Goal: Navigation & Orientation: Find specific page/section

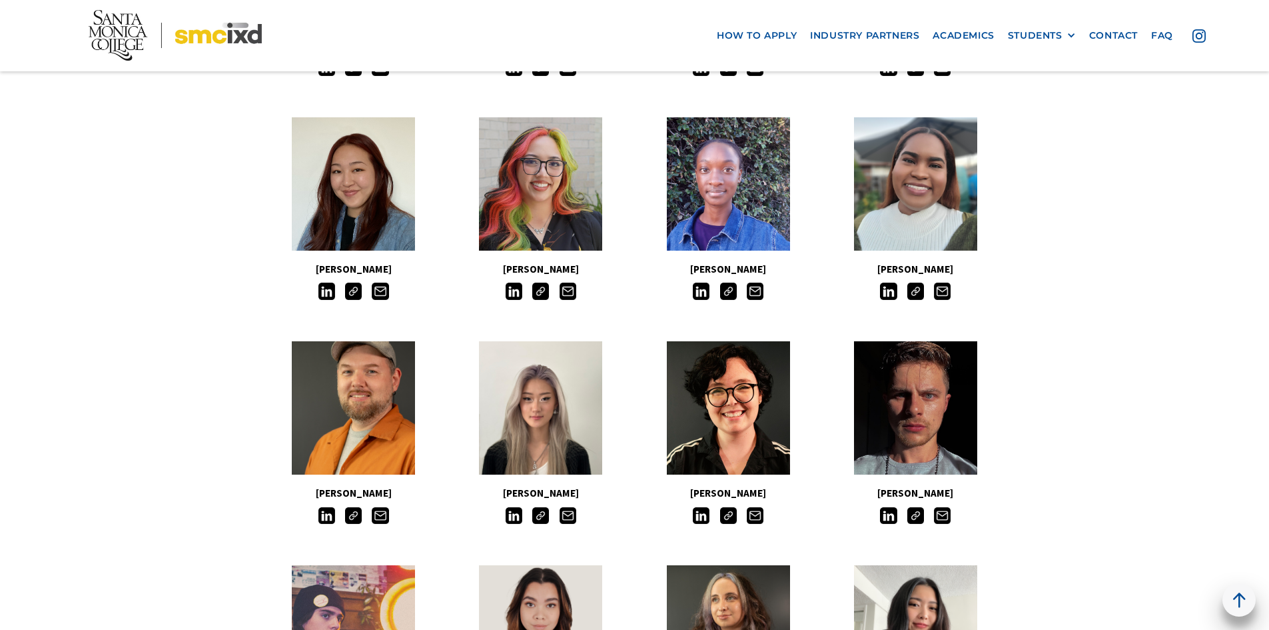
drag, startPoint x: 512, startPoint y: 514, endPoint x: 546, endPoint y: 520, distance: 34.6
click at [512, 514] on img at bounding box center [514, 515] width 17 height 17
click at [546, 520] on img at bounding box center [540, 515] width 17 height 17
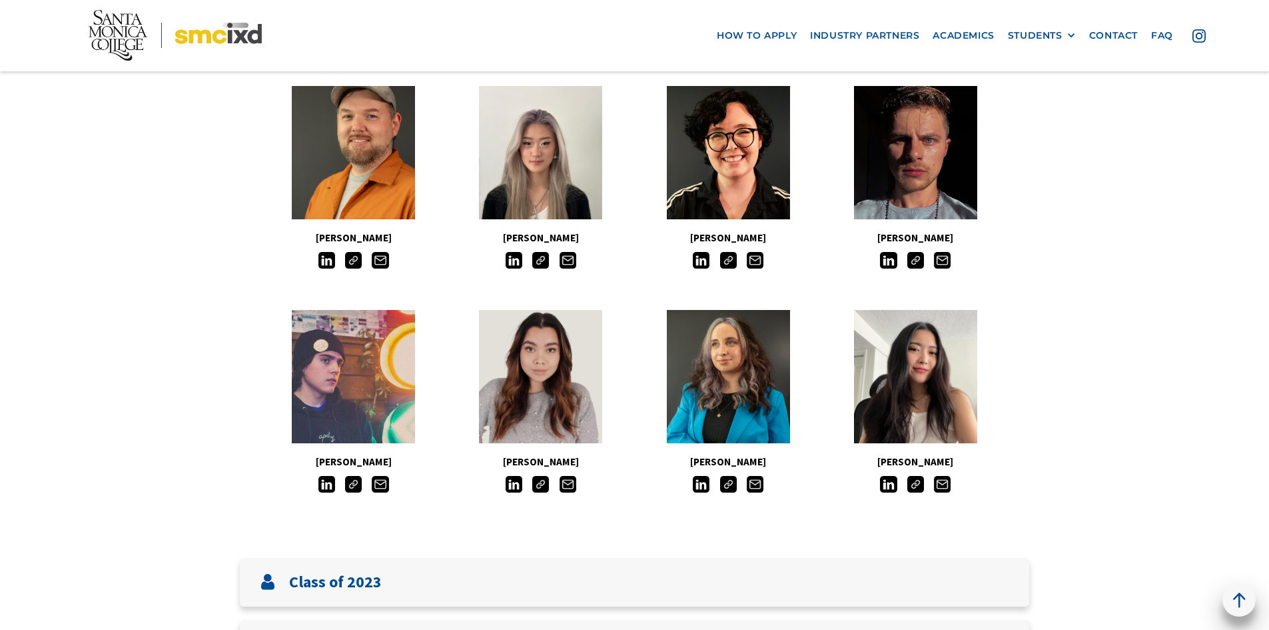
scroll to position [1077, 0]
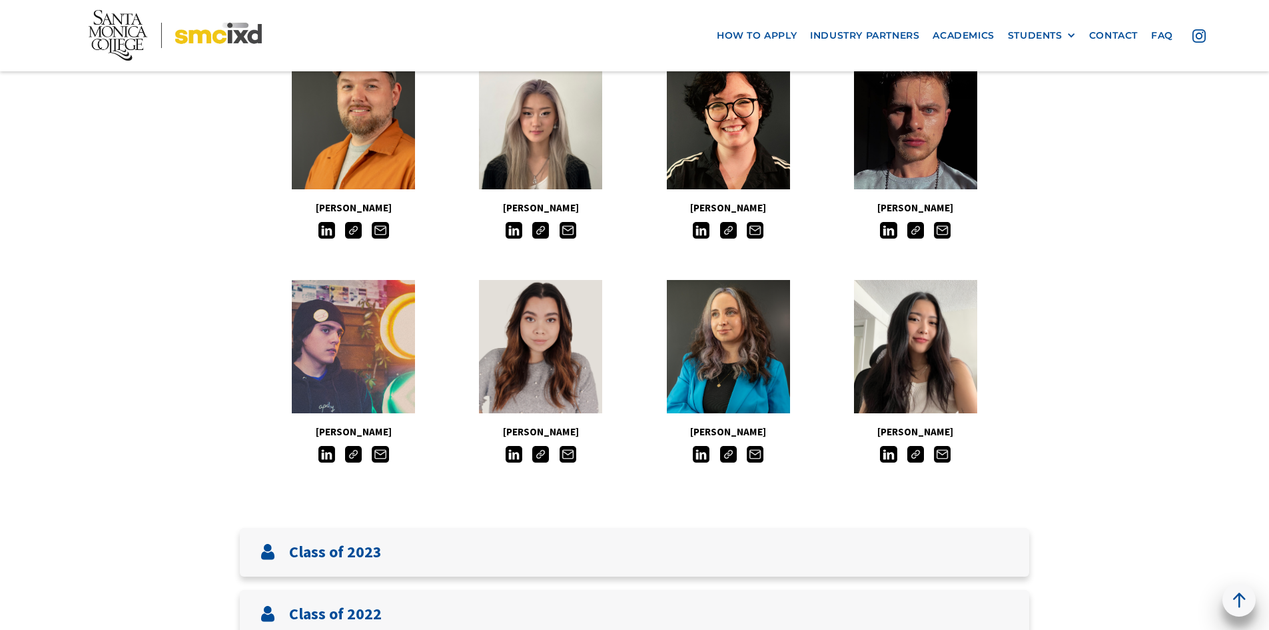
click at [890, 456] on img at bounding box center [888, 454] width 17 height 17
click at [915, 454] on img at bounding box center [915, 454] width 17 height 17
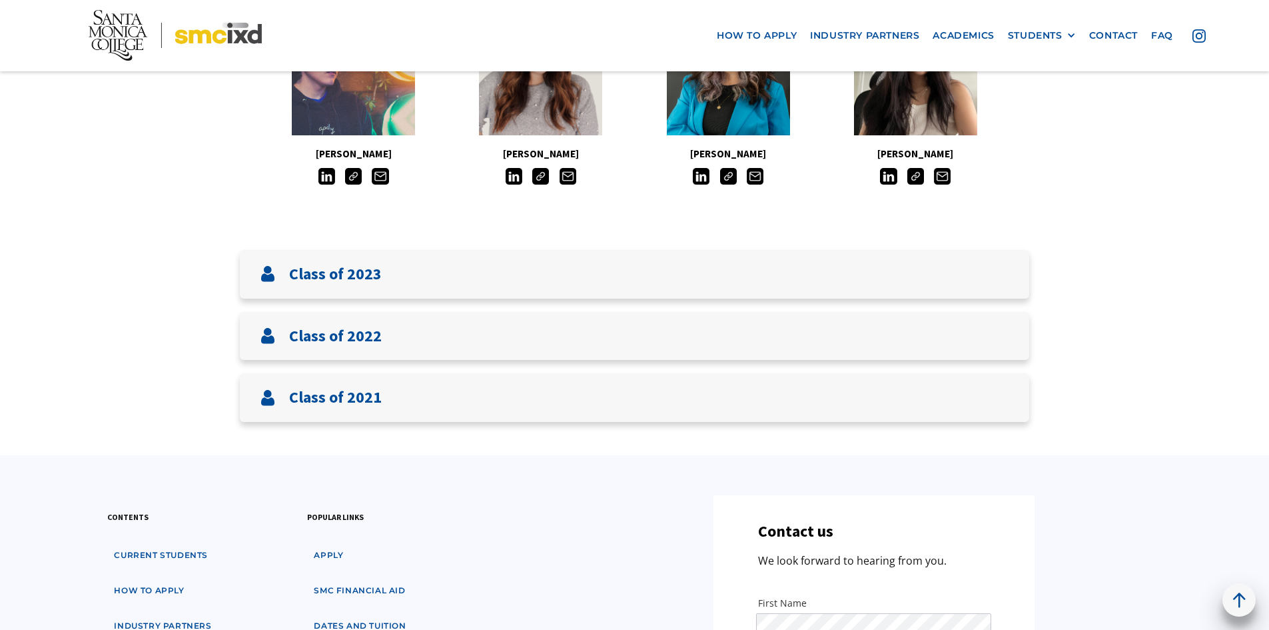
scroll to position [1356, 0]
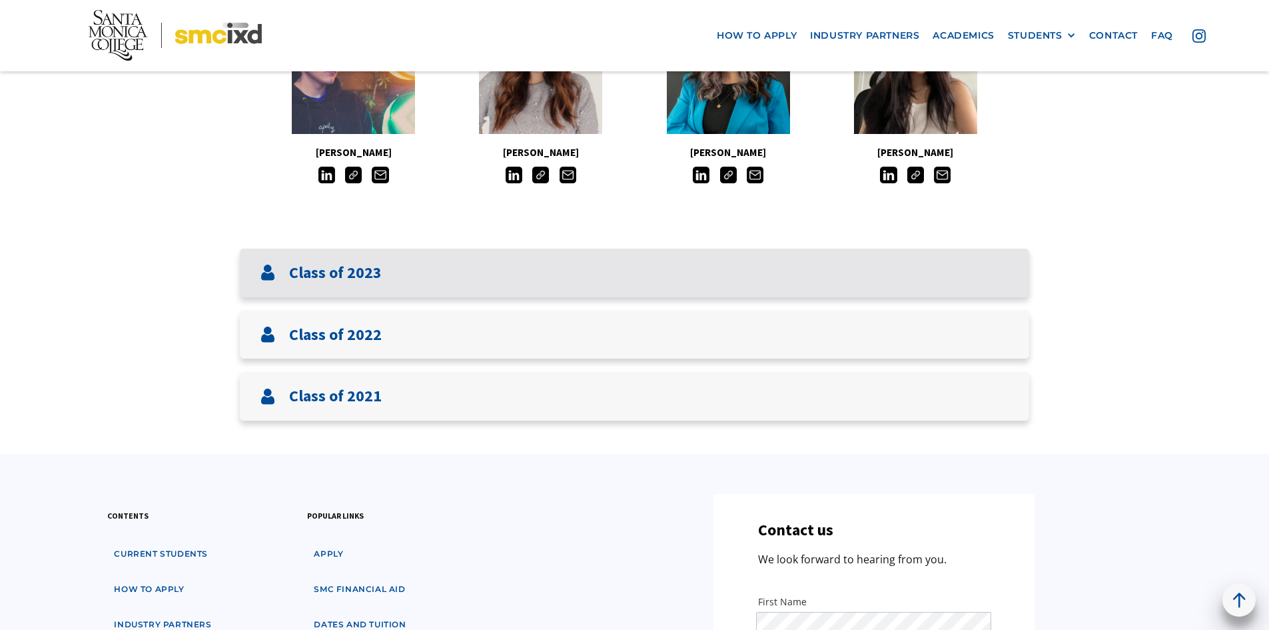
click at [481, 290] on div "Class of 2023" at bounding box center [634, 273] width 789 height 49
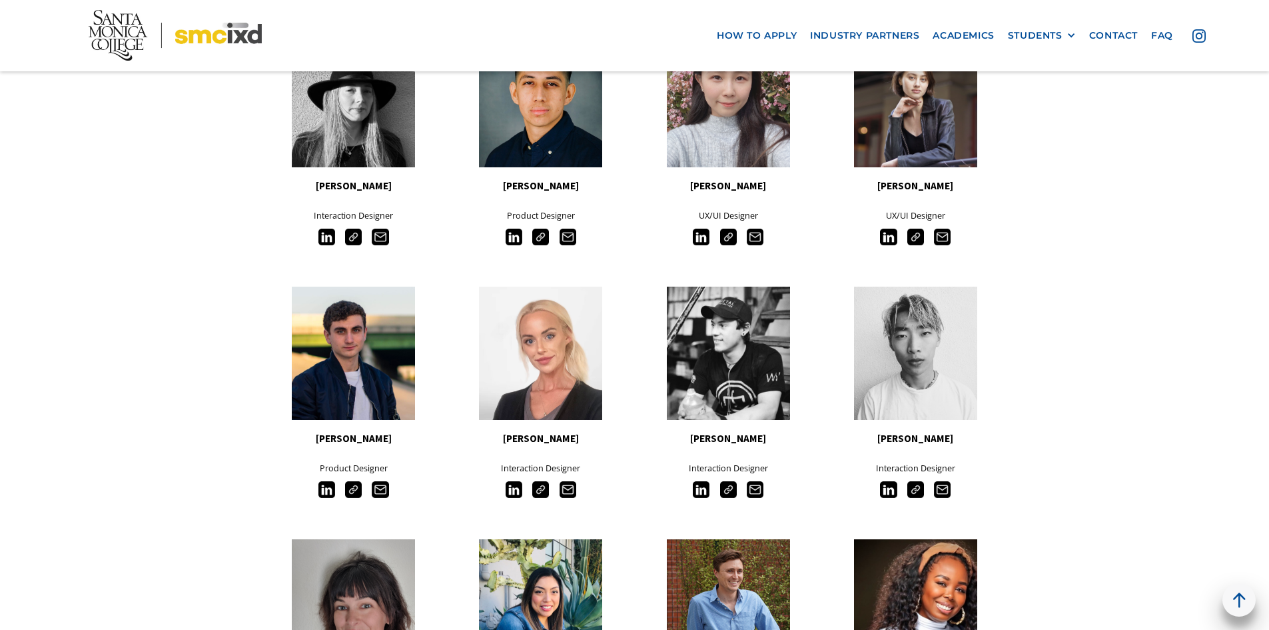
scroll to position [1652, 0]
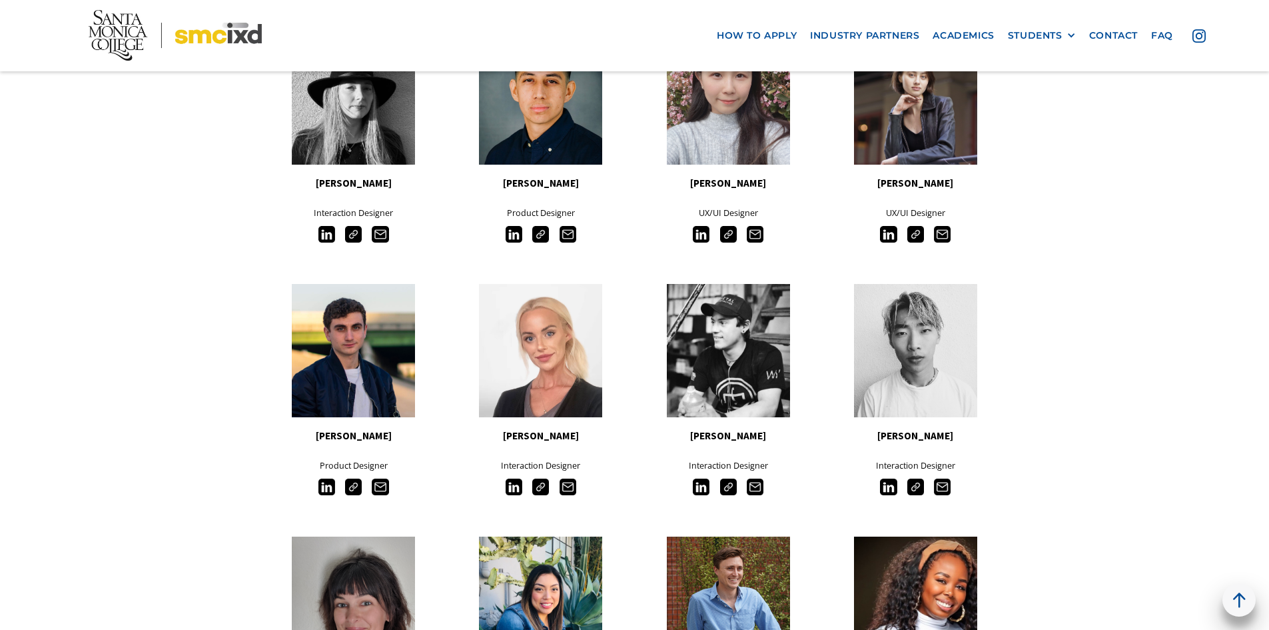
click at [512, 490] on img at bounding box center [514, 486] width 17 height 17
click at [545, 494] on img at bounding box center [540, 486] width 17 height 17
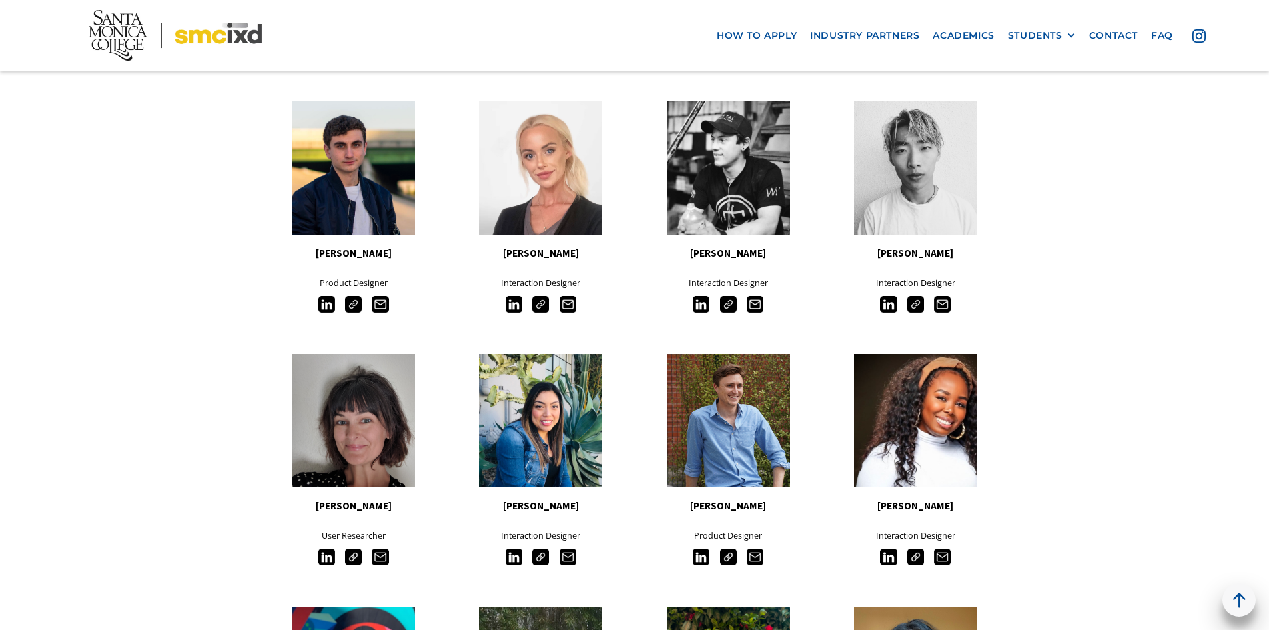
scroll to position [1833, 0]
click at [698, 303] on img at bounding box center [701, 304] width 17 height 17
click at [730, 305] on img at bounding box center [728, 304] width 17 height 17
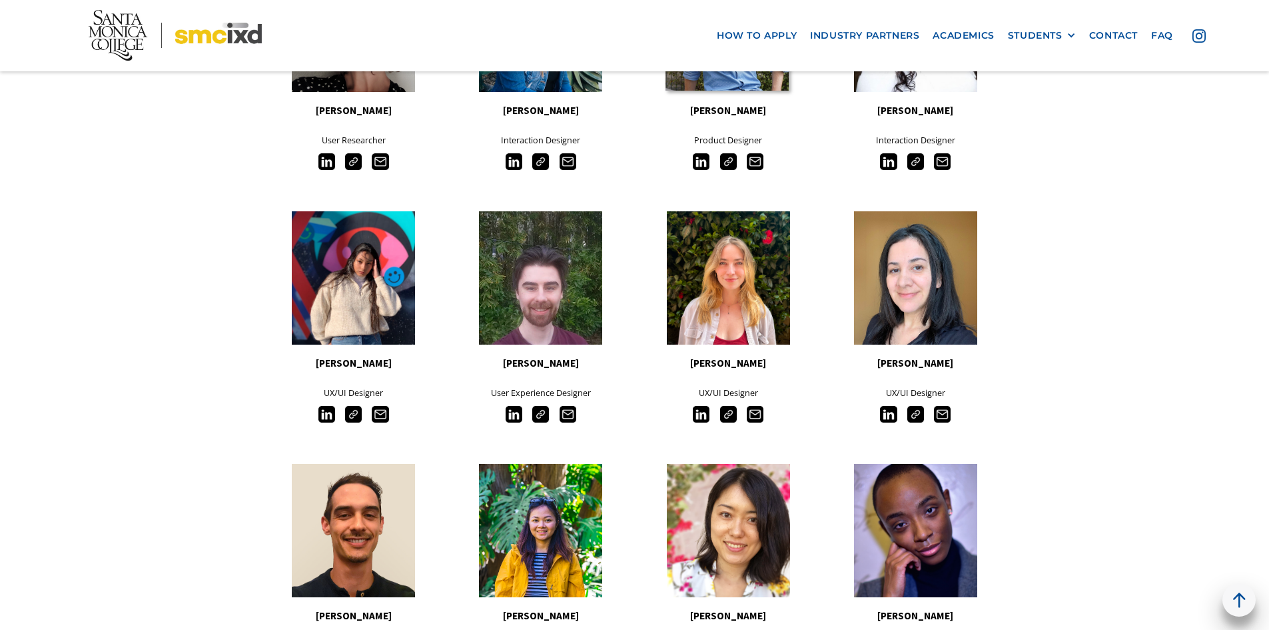
scroll to position [2230, 0]
click at [891, 160] on img at bounding box center [888, 161] width 17 height 17
click at [913, 161] on img at bounding box center [915, 161] width 17 height 17
click at [321, 410] on img at bounding box center [326, 413] width 17 height 17
click at [350, 415] on img at bounding box center [353, 413] width 17 height 17
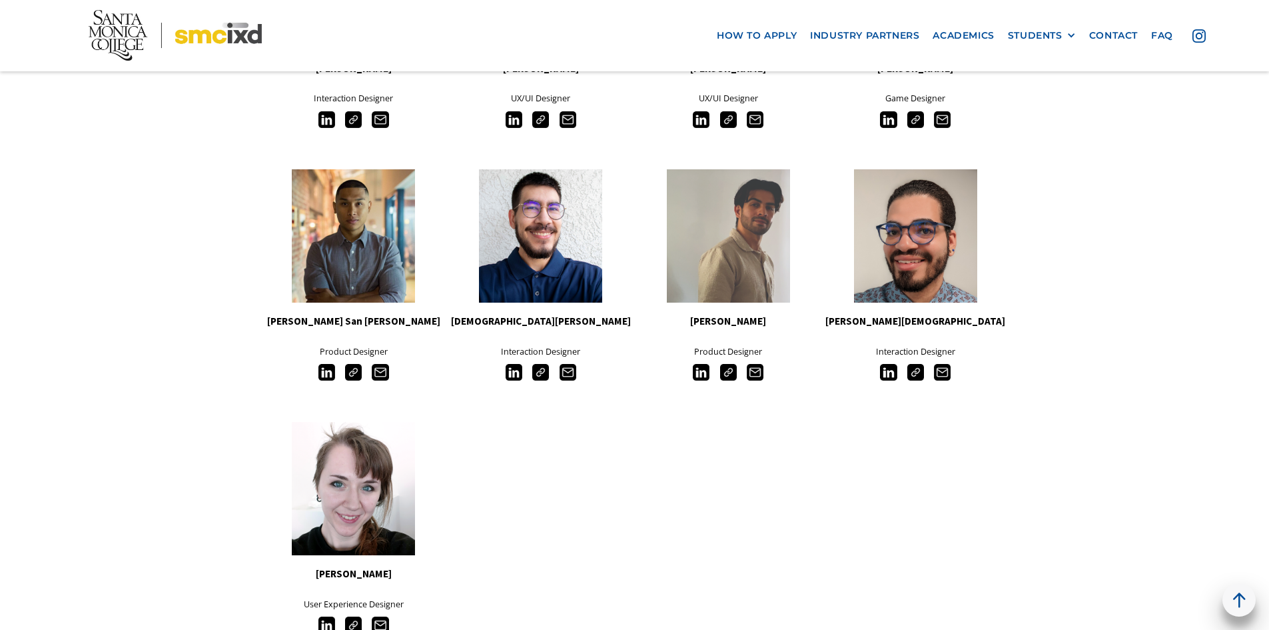
scroll to position [2775, 0]
click at [704, 376] on img at bounding box center [701, 372] width 17 height 17
click at [724, 375] on img at bounding box center [728, 372] width 17 height 17
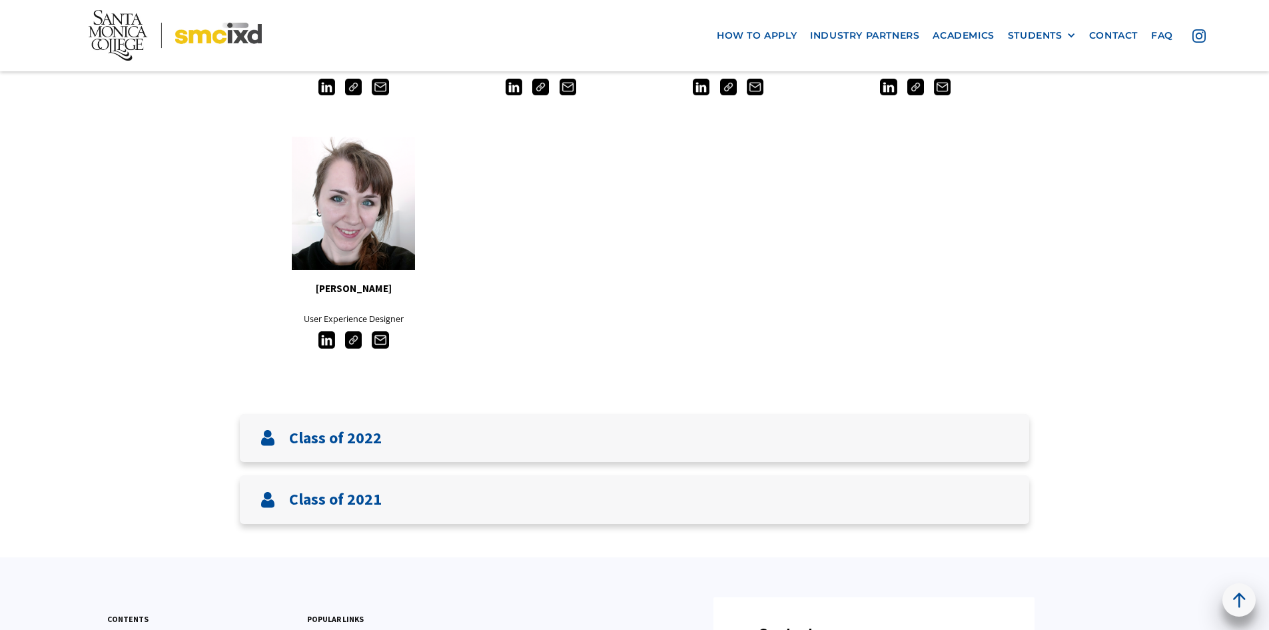
scroll to position [3074, 0]
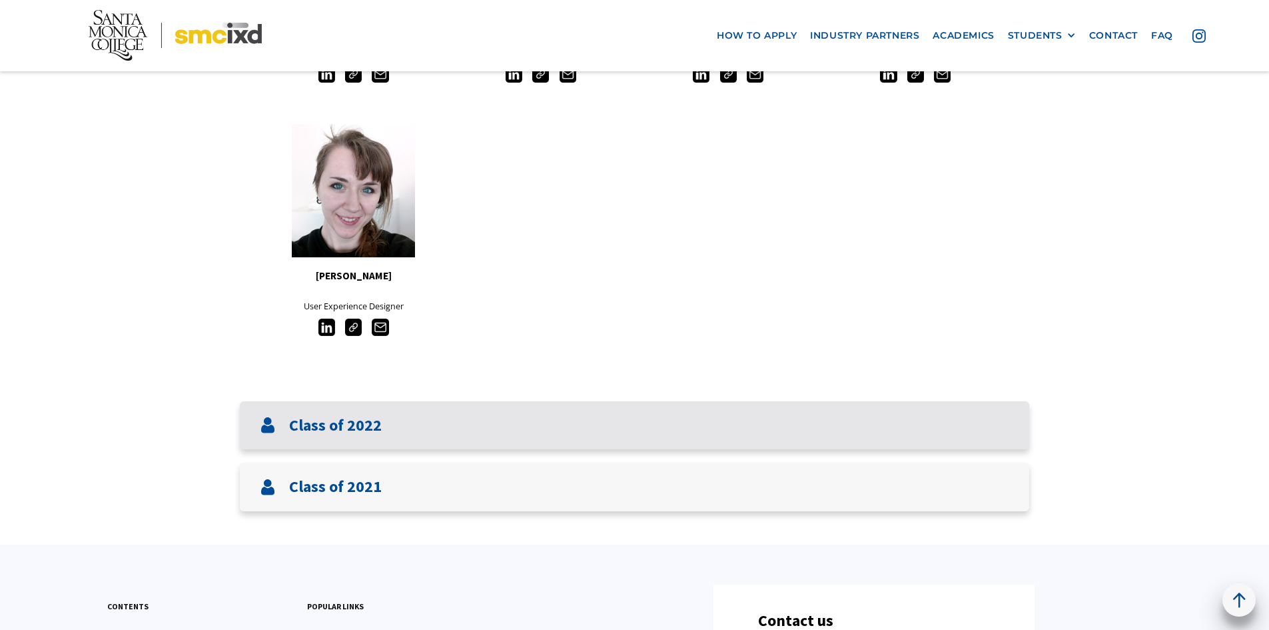
click at [442, 439] on div "Class of 2022" at bounding box center [634, 425] width 789 height 49
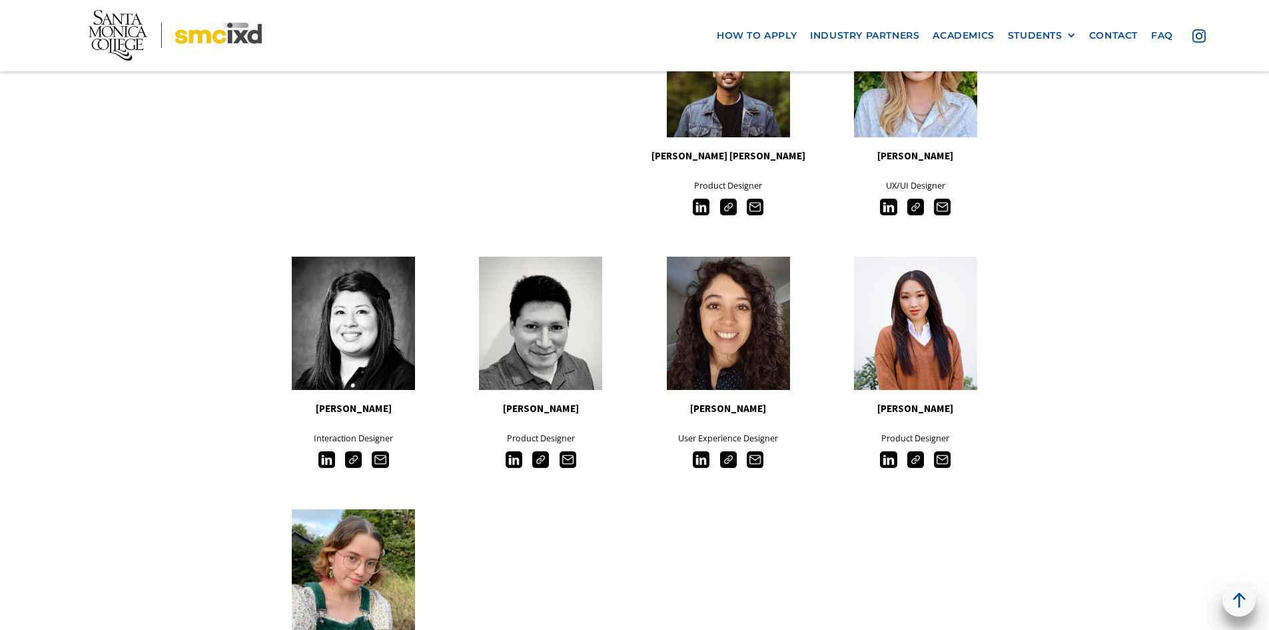
scroll to position [4558, 0]
click at [880, 461] on img at bounding box center [888, 460] width 17 height 17
click at [907, 466] on img at bounding box center [915, 460] width 17 height 17
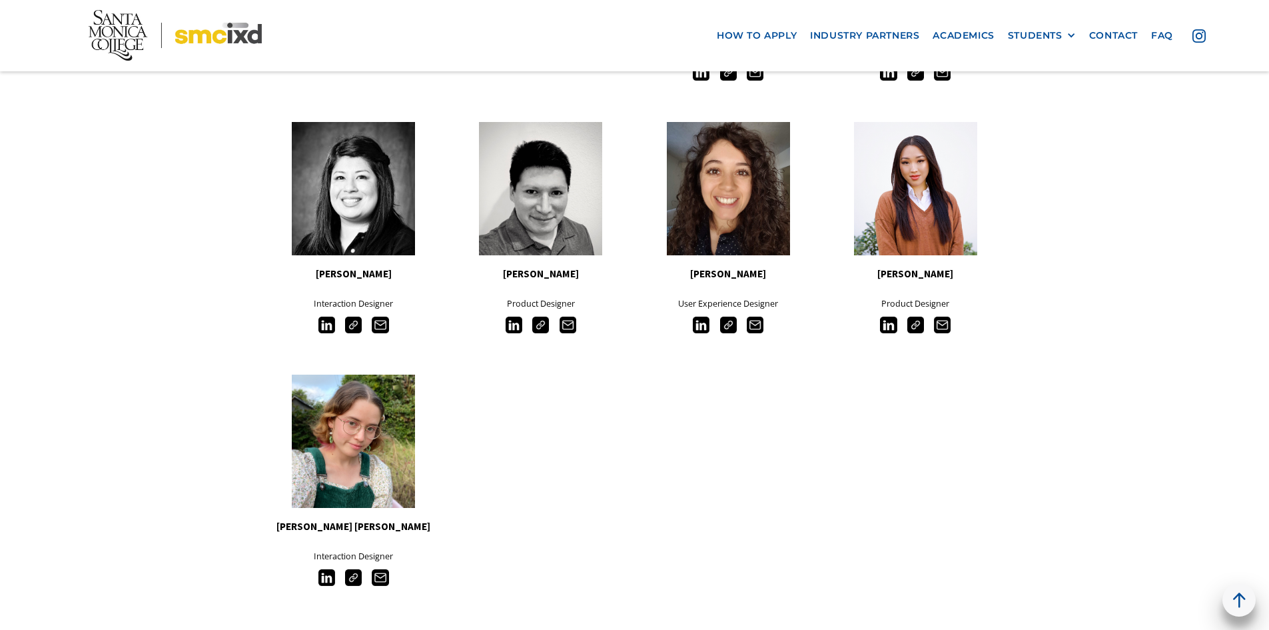
scroll to position [4695, 0]
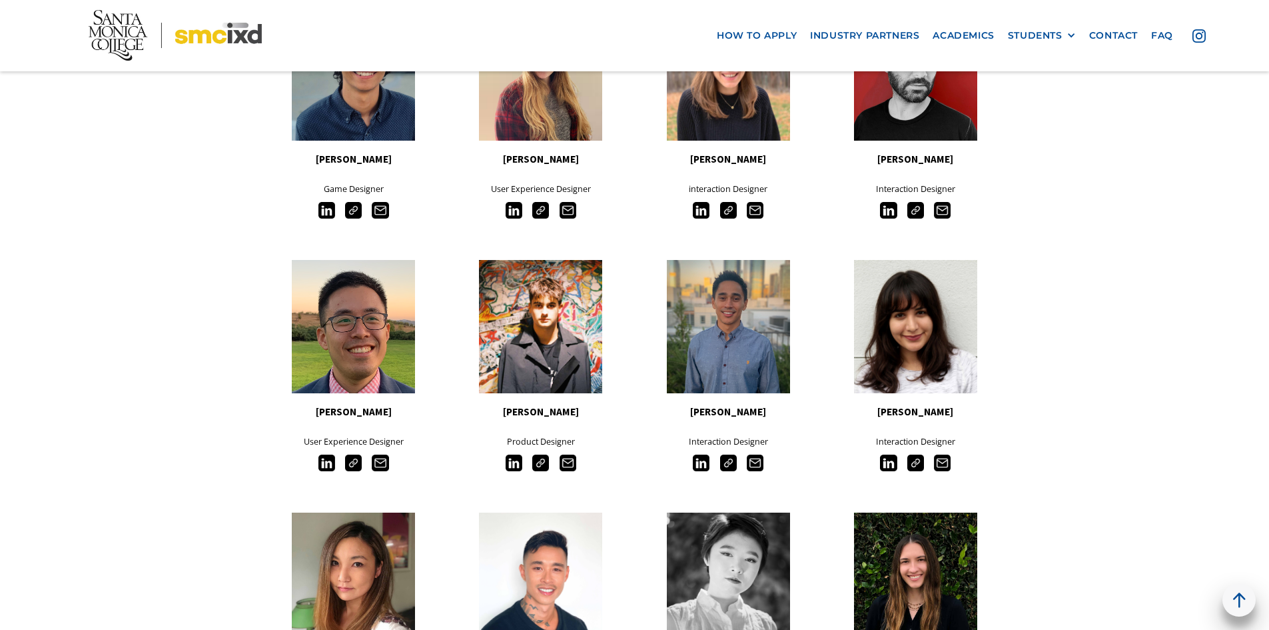
scroll to position [5468, 0]
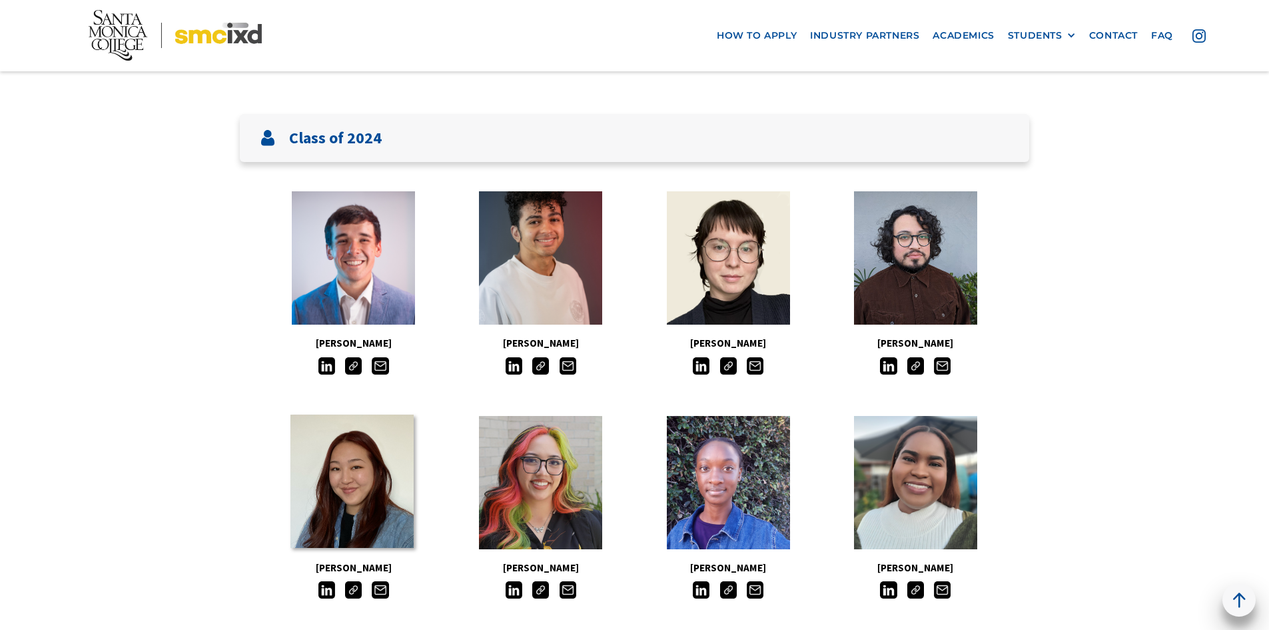
scroll to position [493, 0]
